Goal: Book appointment/travel/reservation

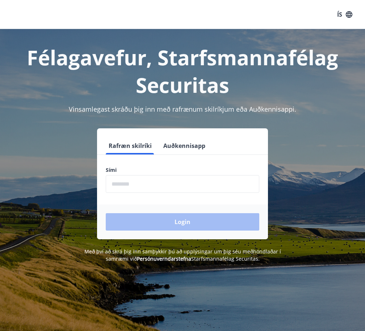
click at [132, 188] on input "phone" at bounding box center [182, 184] width 153 height 18
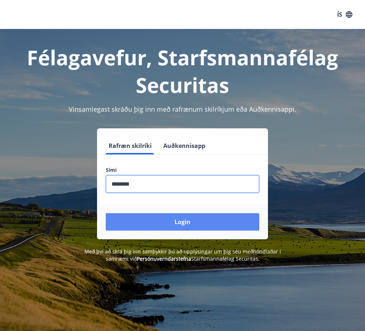
type input "********"
click at [176, 225] on button "Login" at bounding box center [182, 221] width 153 height 17
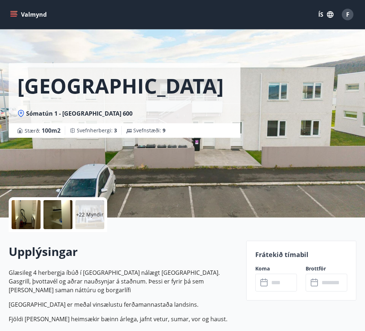
click at [38, 213] on div at bounding box center [26, 214] width 29 height 29
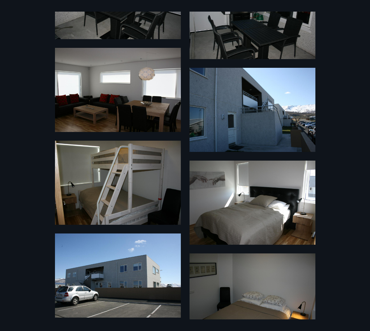
scroll to position [1376, 0]
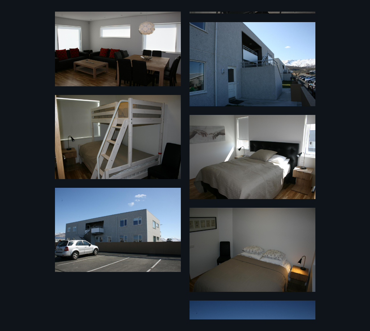
click at [322, 168] on div "28 Myndir" at bounding box center [185, 165] width 370 height 307
click at [330, 165] on div "28 Myndir" at bounding box center [185, 165] width 370 height 307
click at [342, 35] on div "28 Myndir" at bounding box center [185, 165] width 370 height 307
click at [346, 37] on div "28 Myndir" at bounding box center [185, 165] width 370 height 307
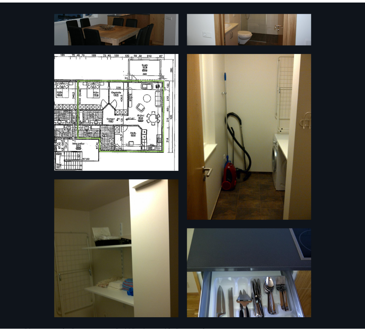
scroll to position [0, 0]
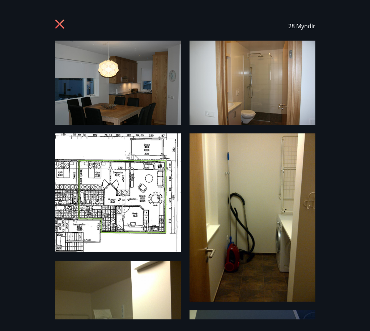
click at [58, 25] on icon at bounding box center [61, 25] width 12 height 12
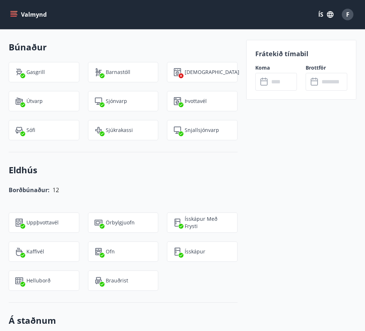
scroll to position [599, 0]
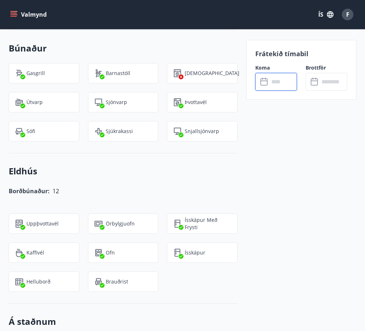
click at [283, 82] on input "text" at bounding box center [283, 82] width 28 height 18
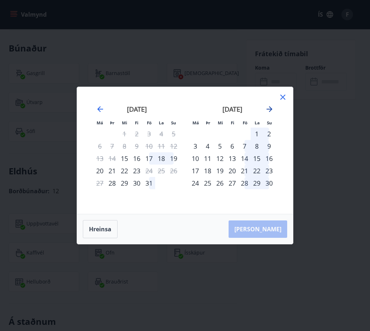
click at [269, 106] on icon "Move forward to switch to the next month." at bounding box center [270, 109] width 6 height 6
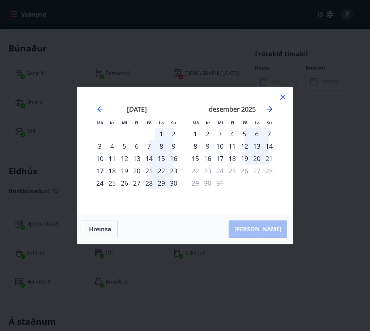
click at [269, 106] on icon "Move forward to switch to the next month." at bounding box center [270, 109] width 6 height 6
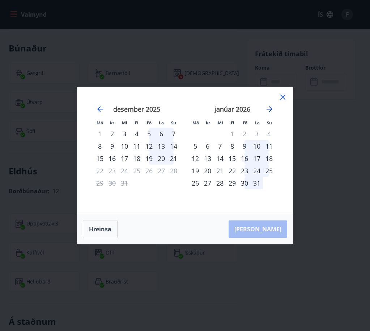
click at [269, 106] on icon "Move forward to switch to the next month." at bounding box center [270, 109] width 6 height 6
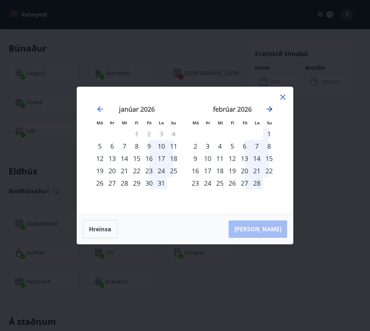
click at [269, 106] on icon "Move forward to switch to the next month." at bounding box center [270, 109] width 6 height 6
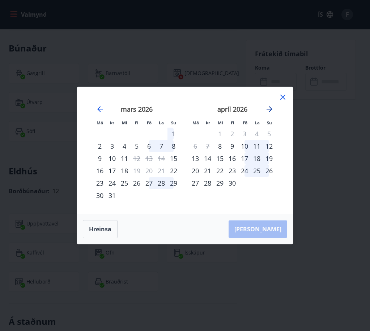
click at [269, 106] on icon "Move forward to switch to the next month." at bounding box center [270, 109] width 6 height 6
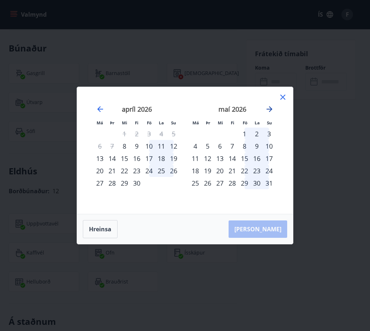
click at [269, 106] on icon "Move forward to switch to the next month." at bounding box center [270, 109] width 6 height 6
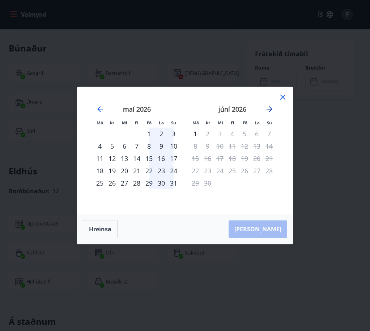
click at [269, 106] on icon "Move forward to switch to the next month." at bounding box center [270, 109] width 6 height 6
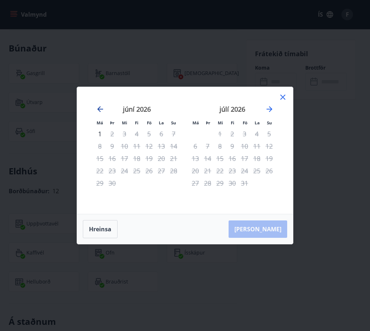
drag, startPoint x: 87, startPoint y: 109, endPoint x: 100, endPoint y: 107, distance: 12.9
click at [90, 109] on div "maí 2026 1 2 3 4 5 6 7 8 9 10 11 12 13 14 15 16 17 18 19 20 21 22 23 24 25 26 2…" at bounding box center [185, 150] width 198 height 109
click at [100, 107] on icon "Move backward to switch to the previous month." at bounding box center [100, 109] width 6 height 6
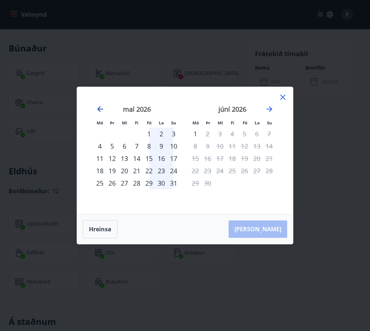
click at [100, 107] on icon "Move backward to switch to the previous month." at bounding box center [100, 109] width 6 height 6
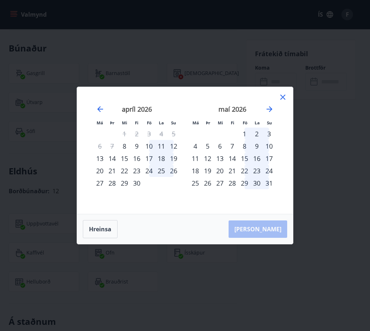
click at [247, 135] on div "1" at bounding box center [245, 133] width 12 height 12
click at [248, 143] on div "8" at bounding box center [245, 146] width 12 height 12
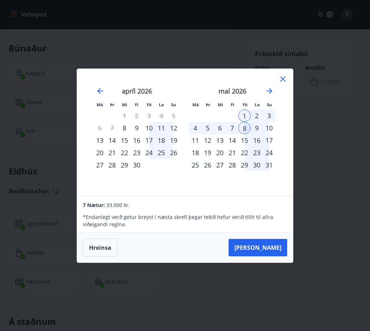
click at [286, 82] on icon at bounding box center [283, 79] width 9 height 9
